Goal: Information Seeking & Learning: Learn about a topic

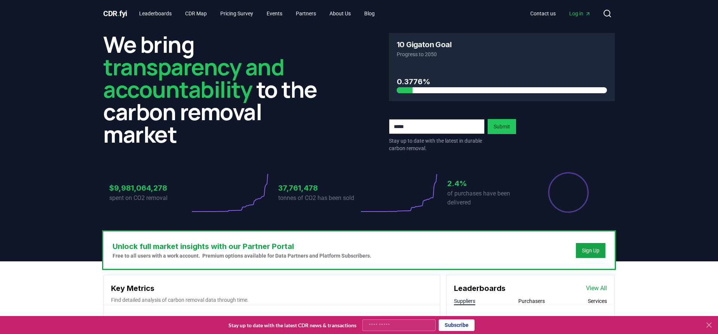
click at [434, 128] on input "email" at bounding box center [437, 126] width 96 height 15
type input "**********"
click at [497, 126] on button "Submit" at bounding box center [502, 126] width 28 height 15
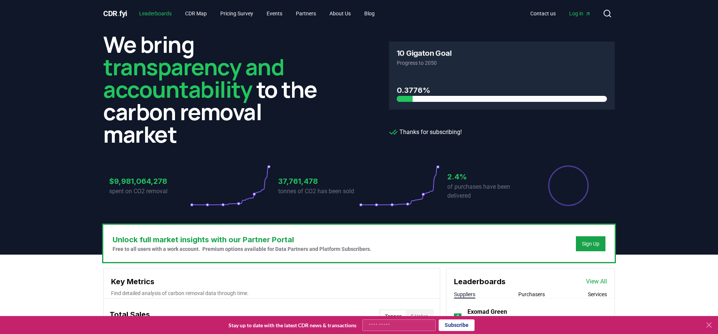
click at [159, 12] on link "Leaderboards" at bounding box center [155, 13] width 44 height 13
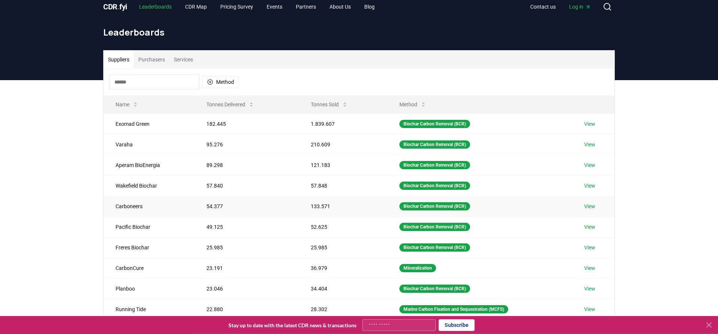
scroll to position [114, 0]
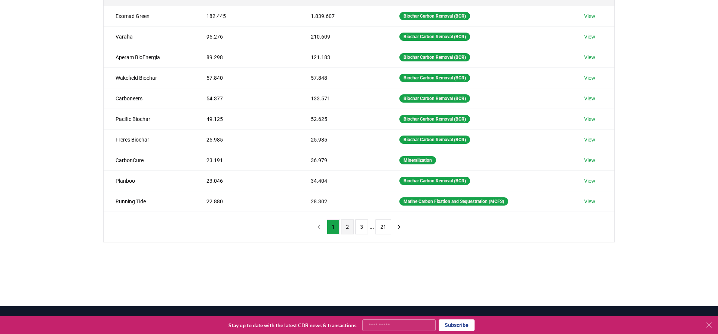
click at [347, 225] on button "2" at bounding box center [347, 226] width 13 height 15
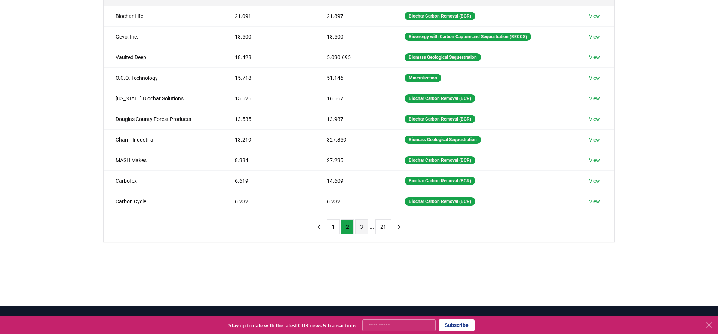
click at [363, 227] on button "3" at bounding box center [361, 226] width 13 height 15
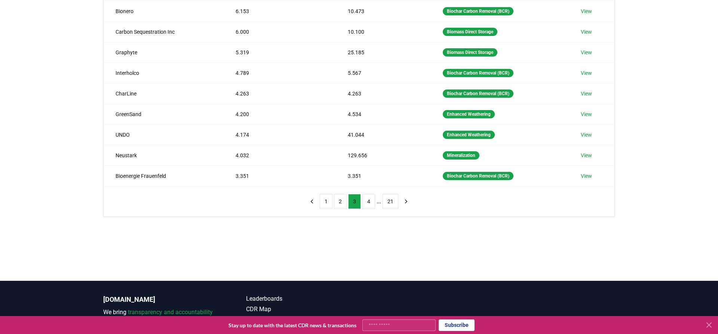
scroll to position [153, 0]
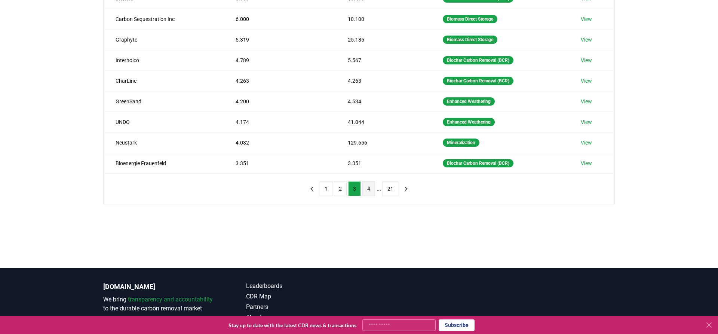
click at [374, 190] on button "4" at bounding box center [368, 188] width 13 height 15
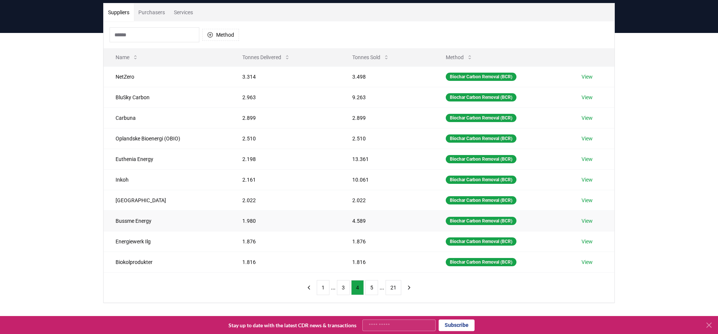
scroll to position [0, 0]
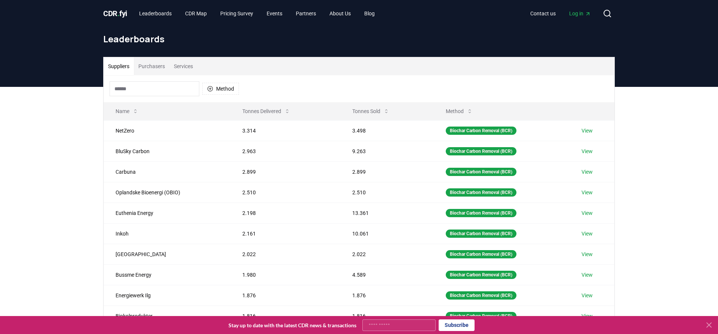
click at [112, 13] on span "CDR . fyi" at bounding box center [115, 13] width 24 height 9
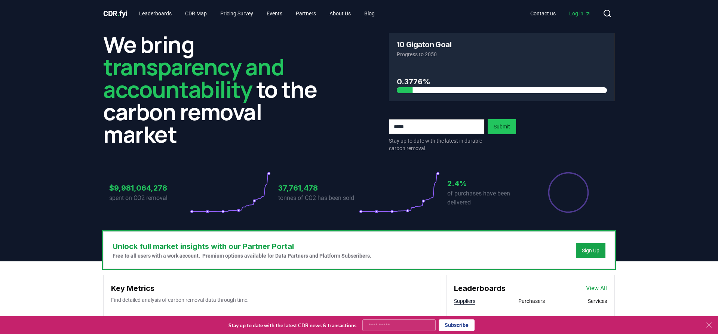
click at [36, 127] on header "We bring transparency and accountability to the carbon removal market 10 Gigato…" at bounding box center [359, 144] width 718 height 234
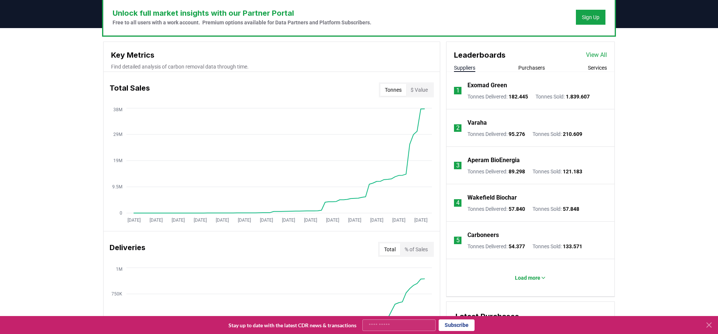
scroll to position [267, 0]
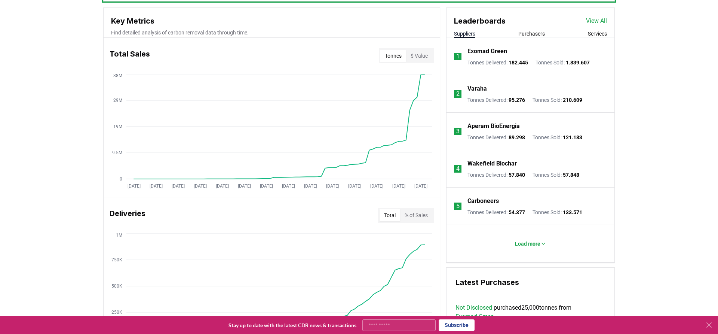
click at [537, 31] on button "Purchasers" at bounding box center [531, 33] width 27 height 7
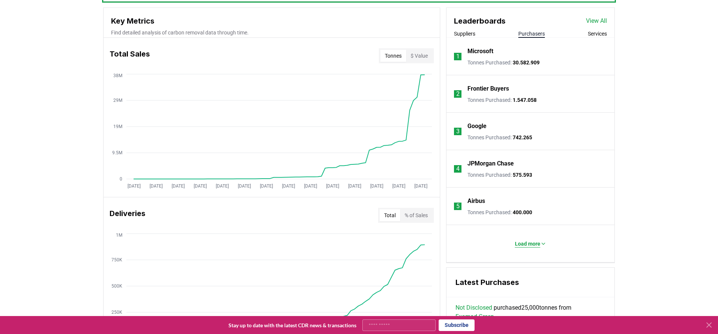
click at [520, 248] on button "Load more" at bounding box center [530, 243] width 43 height 15
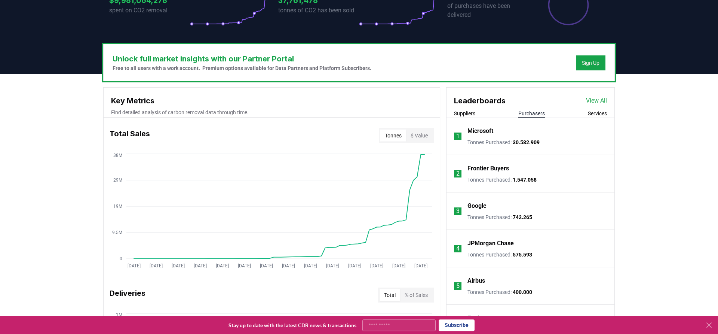
scroll to position [153, 0]
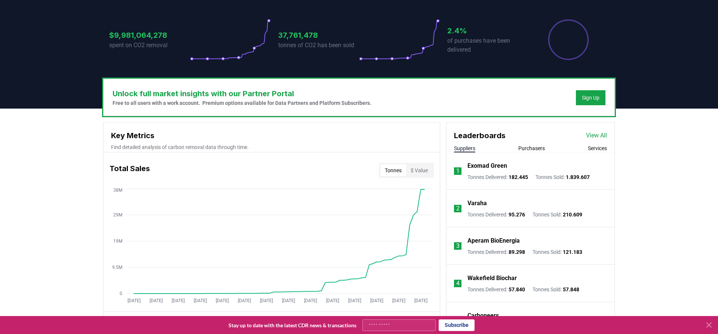
click at [465, 146] on button "Suppliers" at bounding box center [464, 147] width 21 height 7
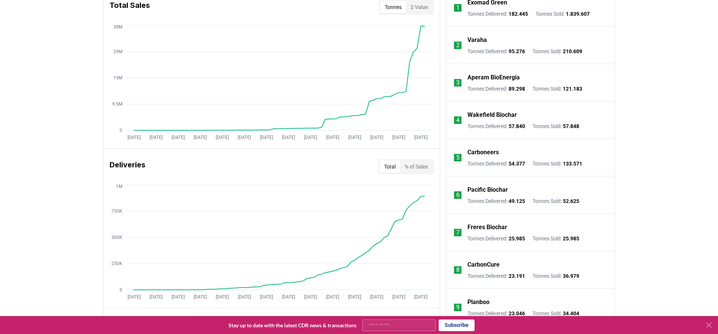
scroll to position [305, 0]
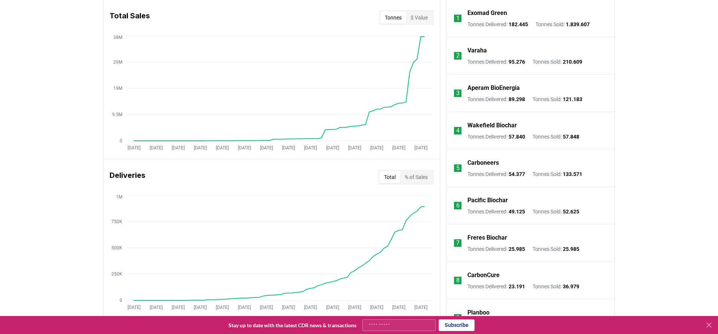
click at [477, 163] on p "Carboneers" at bounding box center [482, 162] width 31 height 9
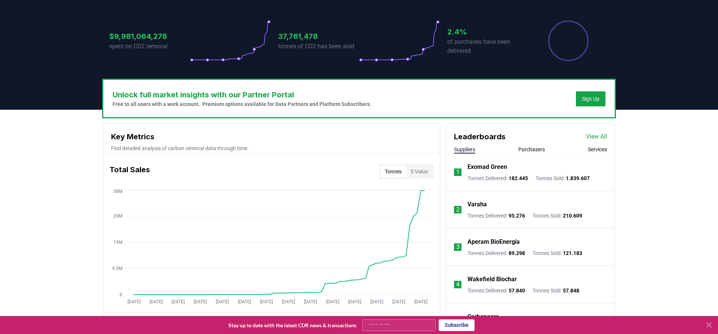
scroll to position [153, 0]
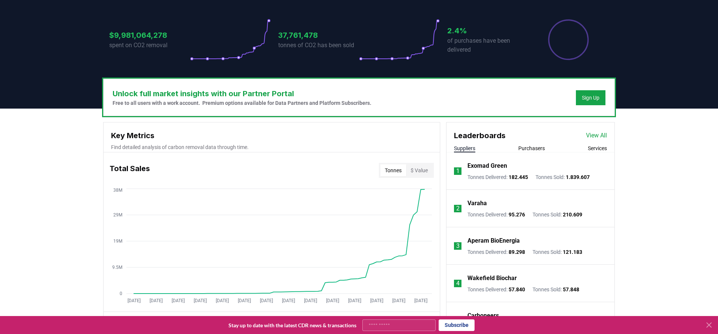
click at [596, 138] on link "View All" at bounding box center [596, 135] width 21 height 9
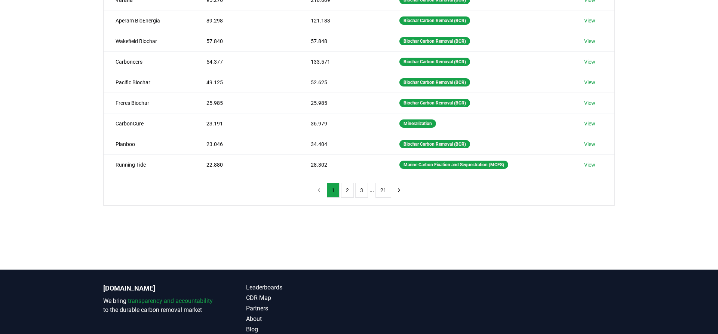
scroll to position [196, 0]
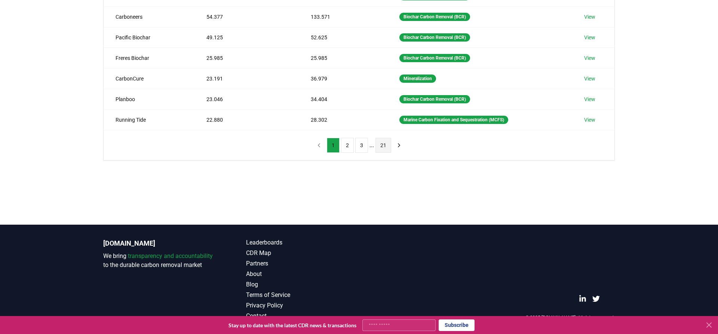
click at [383, 143] on button "21" at bounding box center [383, 145] width 16 height 15
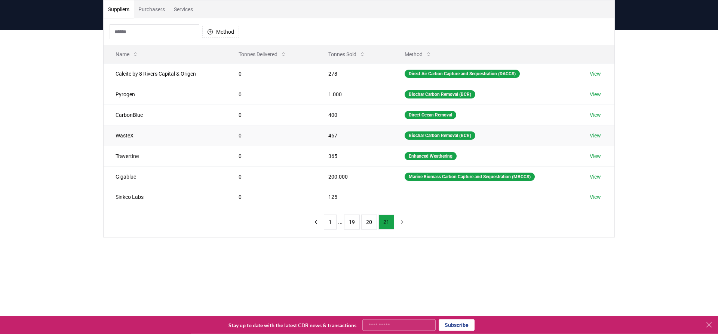
scroll to position [43, 0]
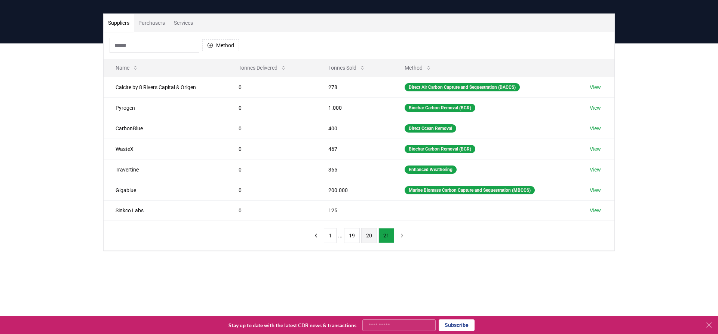
click at [368, 235] on button "20" at bounding box center [369, 235] width 16 height 15
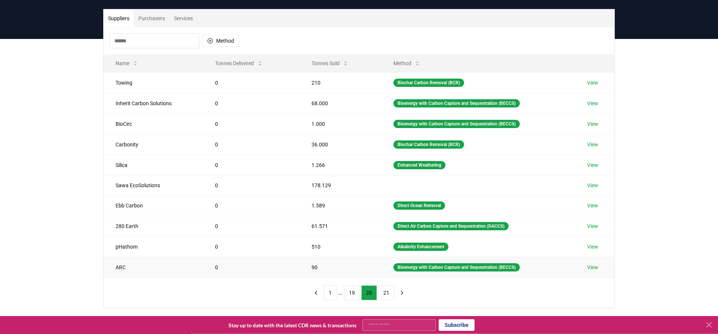
scroll to position [82, 0]
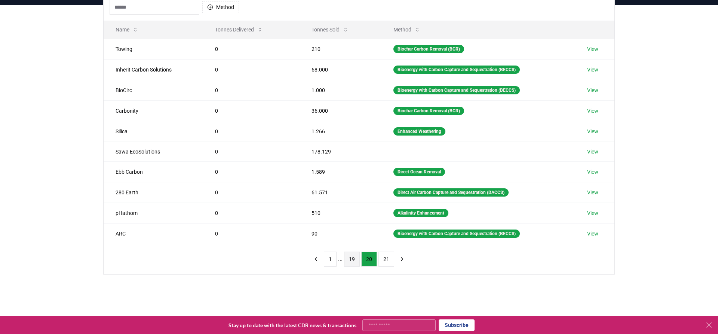
click at [354, 260] on button "19" at bounding box center [352, 258] width 16 height 15
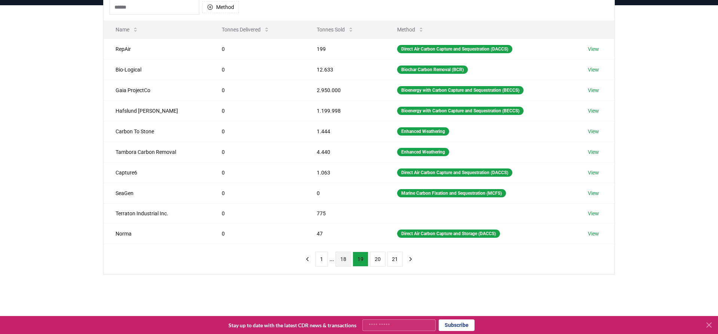
click at [345, 258] on button "18" at bounding box center [343, 258] width 16 height 15
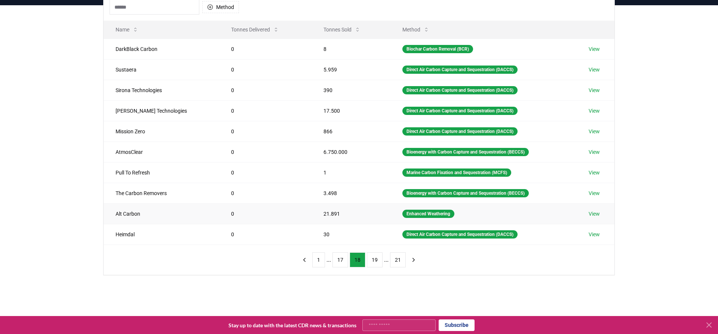
scroll to position [43, 0]
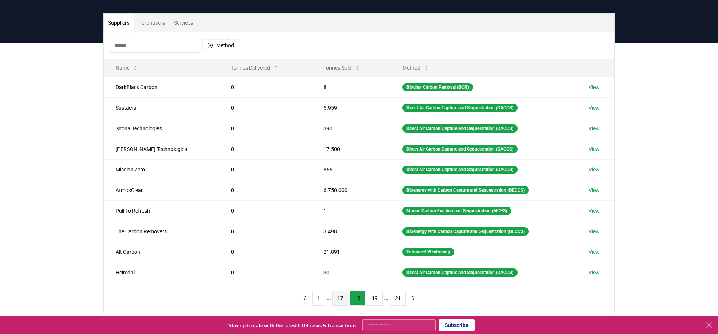
click at [341, 296] on button "17" at bounding box center [340, 297] width 16 height 15
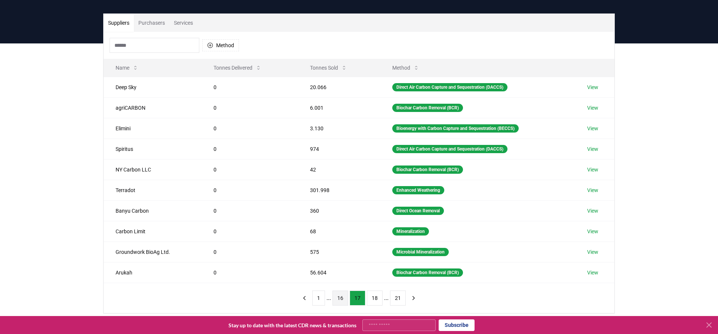
click at [342, 298] on button "16" at bounding box center [340, 297] width 16 height 15
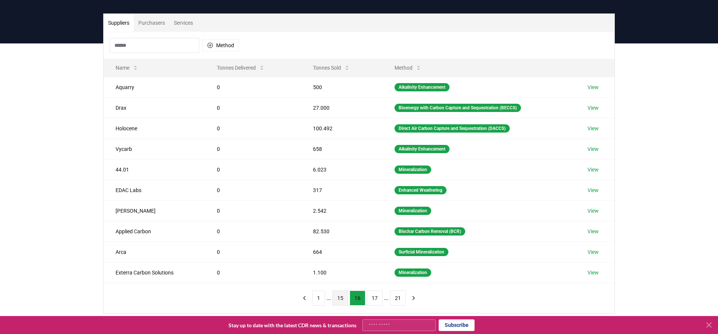
click at [339, 299] on button "15" at bounding box center [340, 297] width 16 height 15
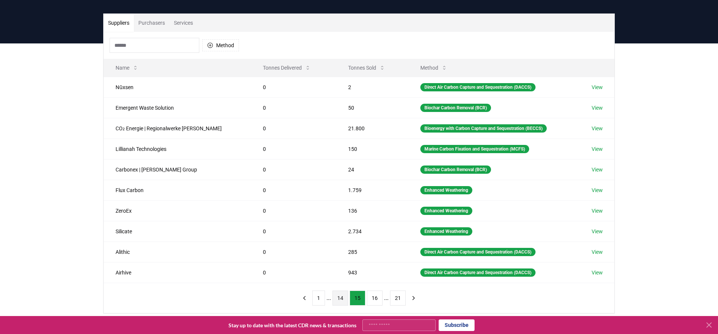
click at [342, 299] on button "14" at bounding box center [340, 297] width 16 height 15
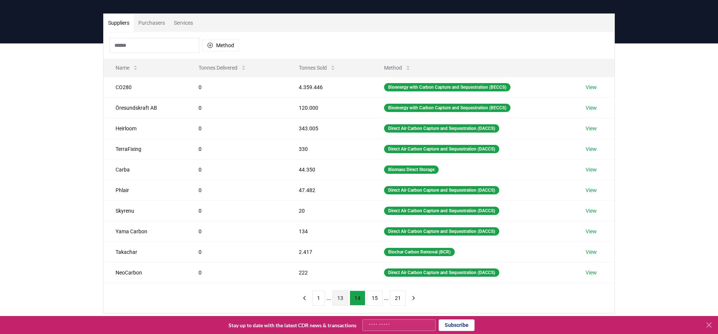
click at [342, 297] on button "13" at bounding box center [340, 297] width 16 height 15
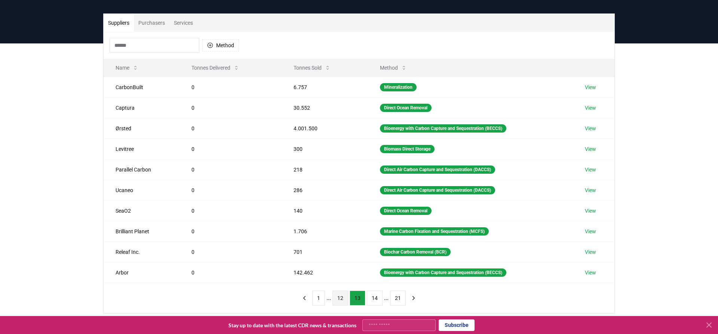
click at [340, 297] on button "12" at bounding box center [340, 297] width 16 height 15
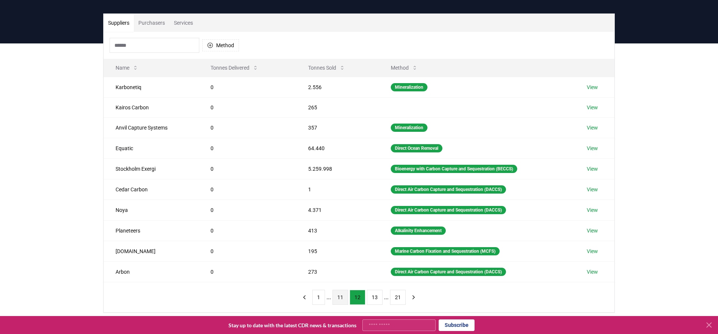
click at [340, 297] on button "11" at bounding box center [340, 296] width 16 height 15
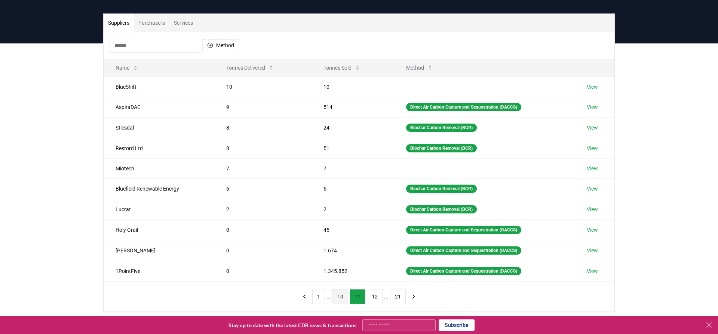
click at [340, 297] on button "10" at bounding box center [340, 296] width 16 height 15
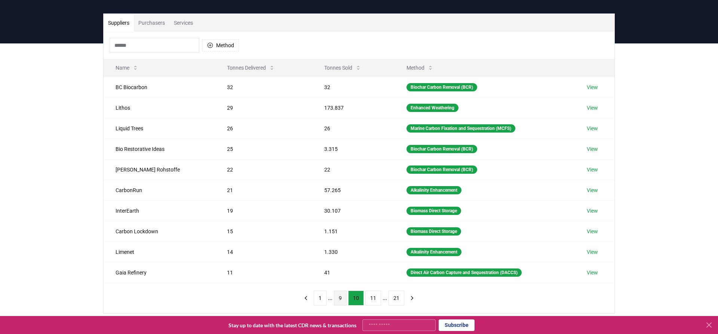
click at [342, 297] on button "9" at bounding box center [340, 297] width 13 height 15
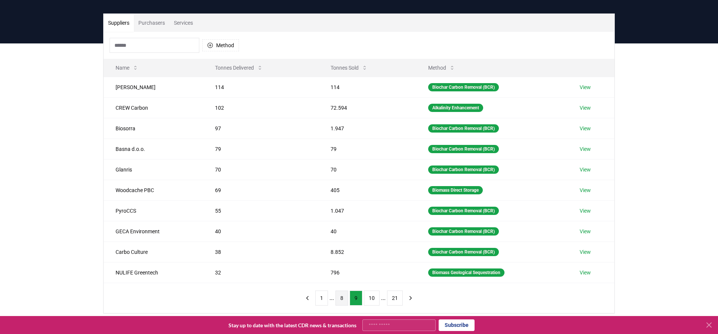
click at [342, 297] on button "8" at bounding box center [341, 297] width 13 height 15
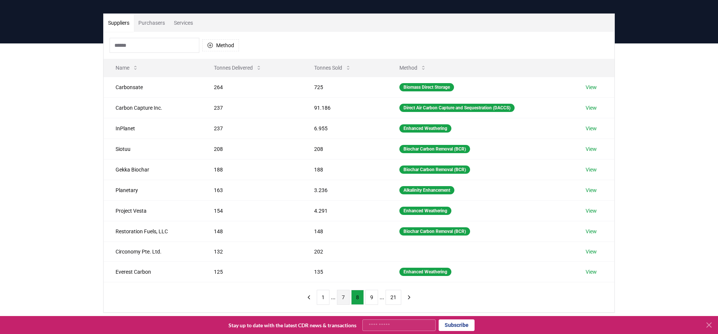
click at [341, 299] on button "7" at bounding box center [343, 296] width 13 height 15
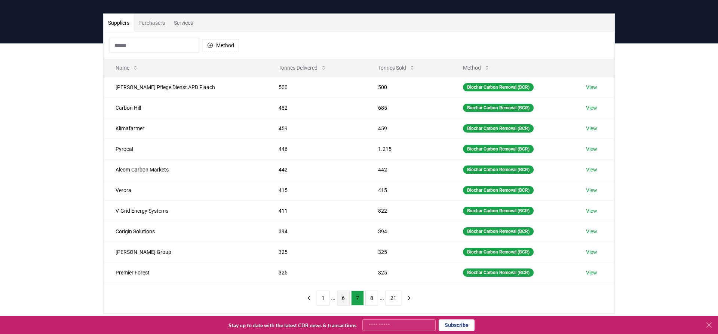
click at [346, 297] on button "6" at bounding box center [343, 297] width 13 height 15
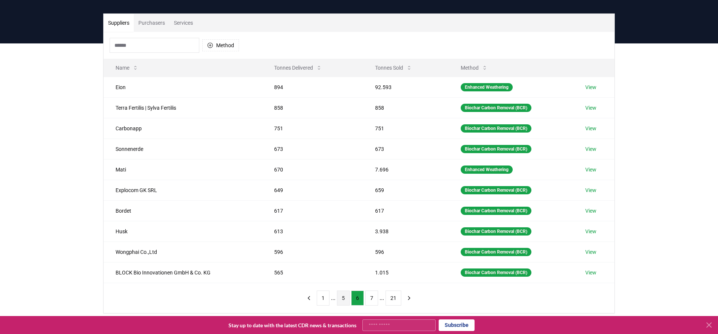
click at [341, 297] on button "5" at bounding box center [343, 297] width 13 height 15
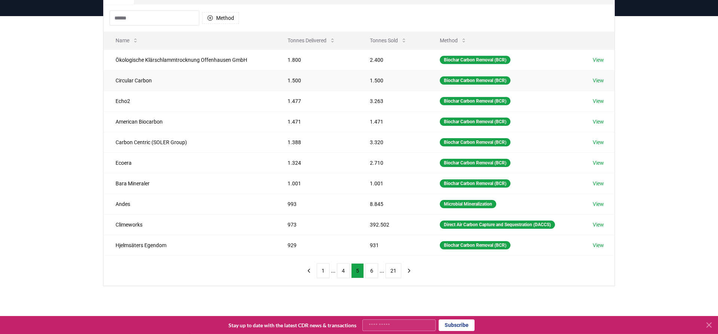
scroll to position [82, 0]
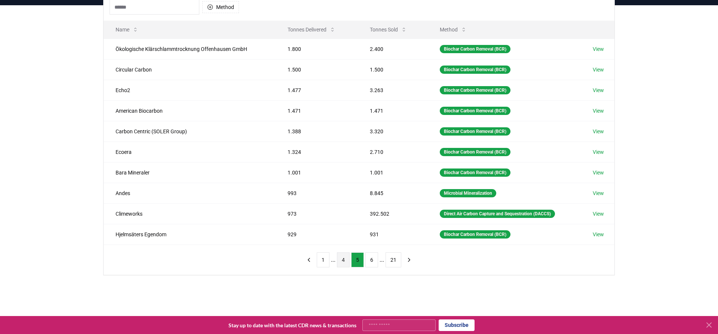
click at [345, 261] on button "4" at bounding box center [343, 259] width 13 height 15
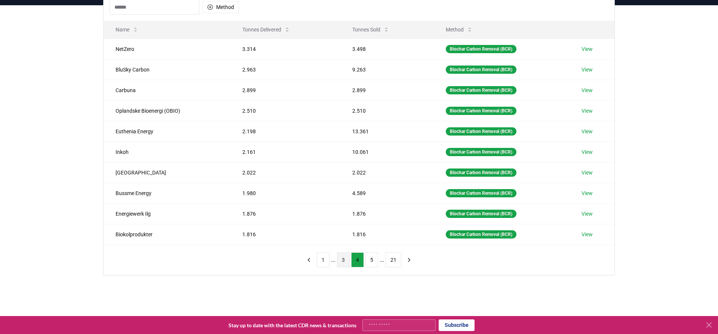
click at [343, 258] on button "3" at bounding box center [343, 259] width 13 height 15
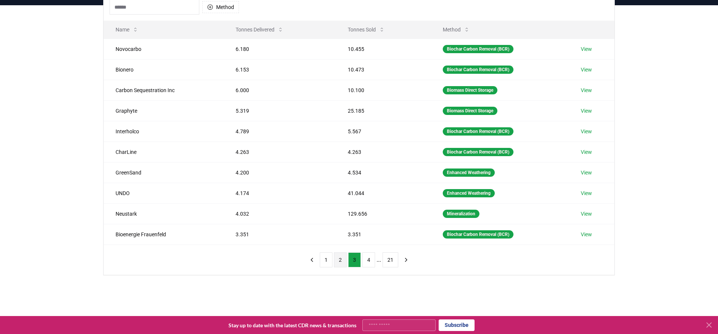
click at [338, 260] on button "2" at bounding box center [340, 259] width 13 height 15
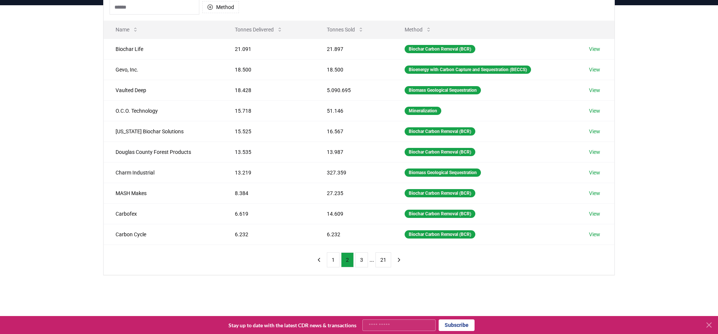
click at [348, 259] on button "2" at bounding box center [347, 259] width 13 height 15
click at [333, 257] on button "1" at bounding box center [333, 259] width 13 height 15
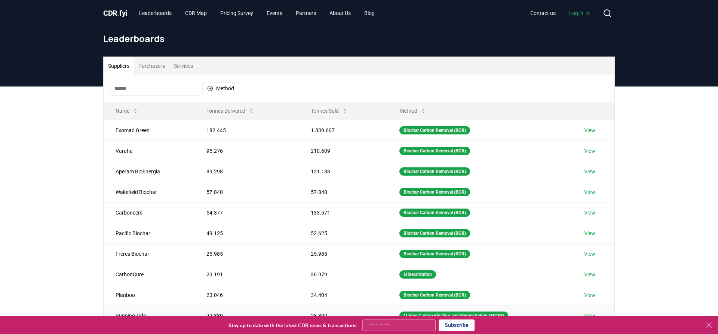
scroll to position [0, 0]
